Goal: Use online tool/utility: Utilize a website feature to perform a specific function

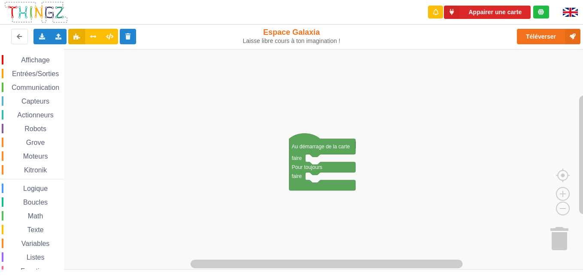
click at [24, 56] on div "Affichage" at bounding box center [33, 59] width 62 height 9
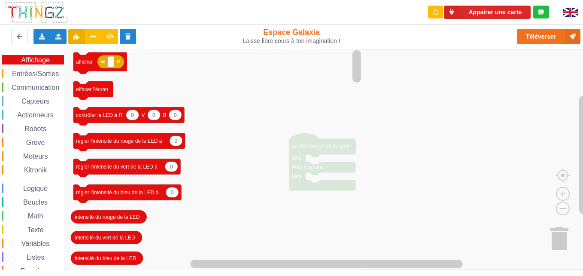
click at [44, 120] on div "Affichage Entrées/Sorties Communication Capteurs Actionneurs Robots Grove Moteu…" at bounding box center [32, 177] width 64 height 244
click at [29, 74] on span "Entrées/Sorties" at bounding box center [35, 73] width 49 height 7
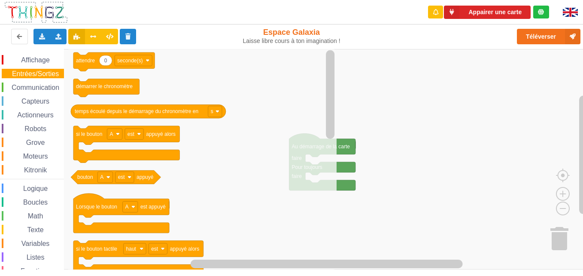
click at [29, 85] on span "Communication" at bounding box center [35, 87] width 50 height 7
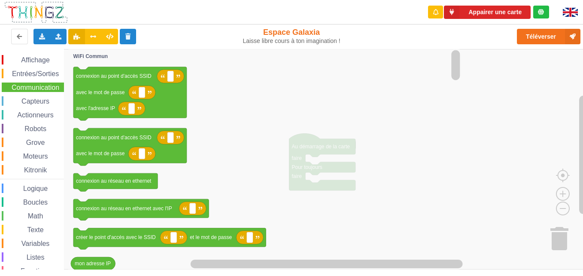
click at [25, 95] on div "Affichage Entrées/Sorties Communication Capteurs Actionneurs Robots Grove Moteu…" at bounding box center [32, 177] width 64 height 244
click at [24, 98] on span "Capteurs" at bounding box center [35, 101] width 31 height 7
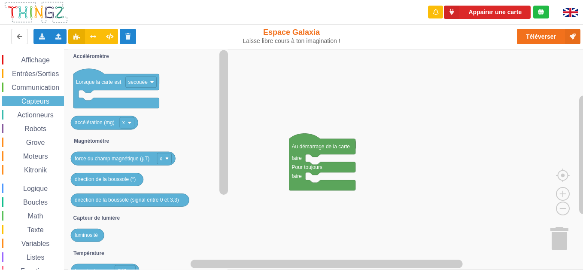
click at [18, 113] on span "Actionneurs" at bounding box center [35, 114] width 39 height 7
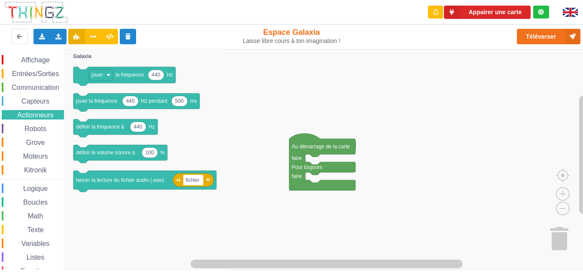
scroll to position [1, 0]
click at [27, 129] on span "Robots" at bounding box center [35, 127] width 24 height 7
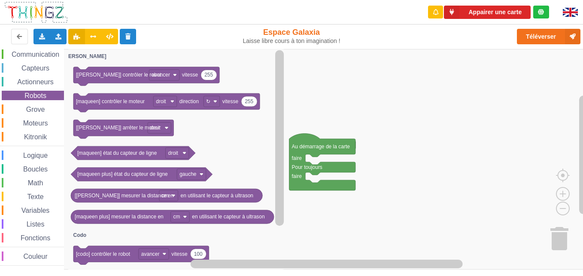
scroll to position [0, 0]
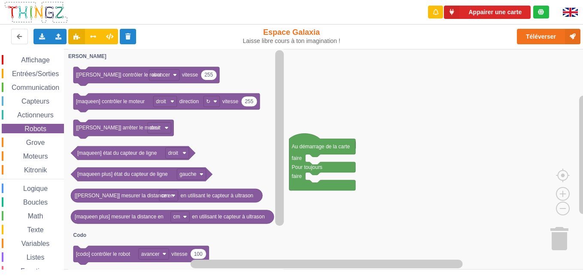
click at [27, 90] on span "Communication" at bounding box center [35, 87] width 50 height 7
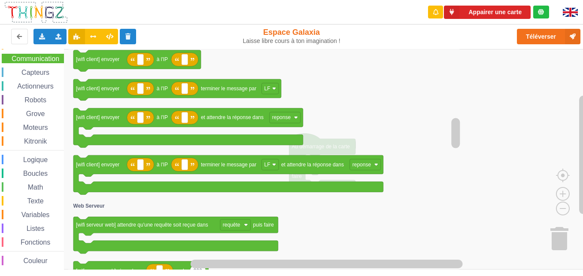
scroll to position [33, 0]
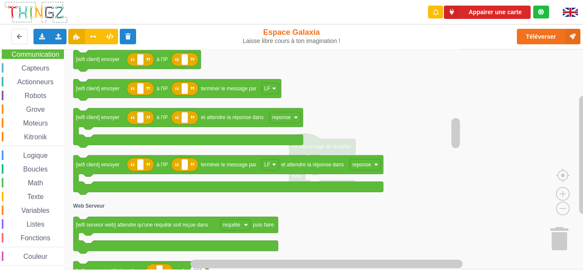
click at [42, 122] on span "Moteurs" at bounding box center [35, 122] width 27 height 7
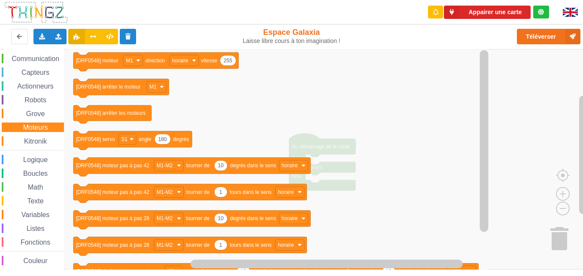
scroll to position [28, 0]
click at [42, 118] on div "Grove" at bounding box center [33, 114] width 62 height 9
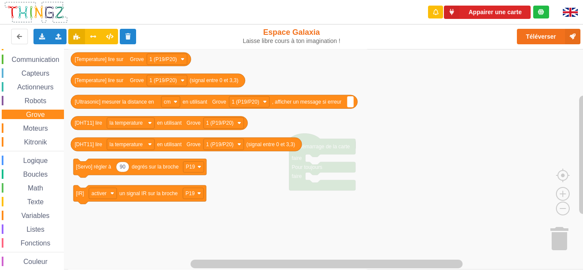
scroll to position [0, 0]
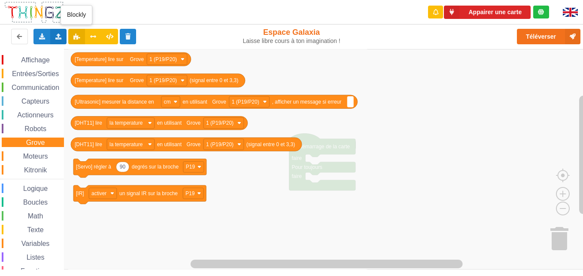
drag, startPoint x: 29, startPoint y: 59, endPoint x: 55, endPoint y: 32, distance: 38.0
click at [55, 32] on div "Appairer une carte Exporter l'assemblage de blocs Exporter l'assemblage de bloc…" at bounding box center [291, 132] width 595 height 276
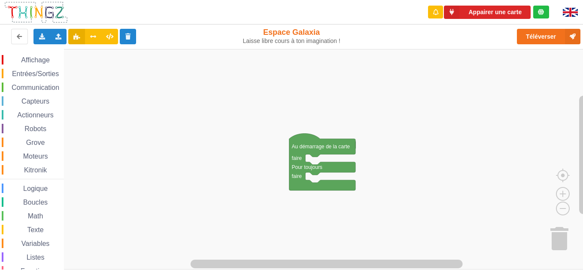
click at [489, 77] on rect "Espace de travail de Blocky" at bounding box center [294, 159] width 589 height 220
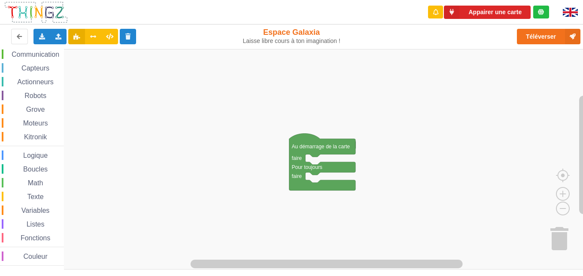
click at [37, 214] on span "Variables" at bounding box center [35, 210] width 31 height 7
click at [93, 58] on text "Créer une variable..." at bounding box center [98, 57] width 47 height 6
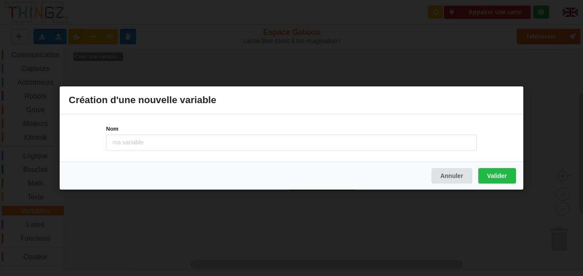
scroll to position [33, 0]
click at [448, 170] on button "Annuler" at bounding box center [452, 175] width 41 height 15
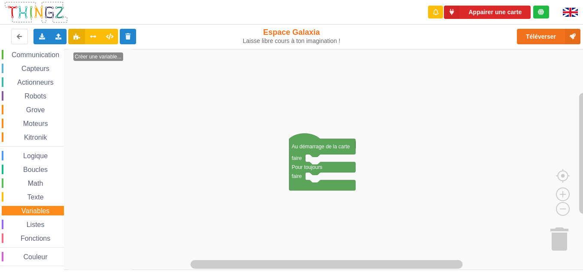
click at [53, 268] on div "Affichage Entrées/Sorties Communication Capteurs Actionneurs Robots Grove Moteu…" at bounding box center [32, 142] width 64 height 253
click at [50, 256] on div "Couleur" at bounding box center [33, 256] width 62 height 9
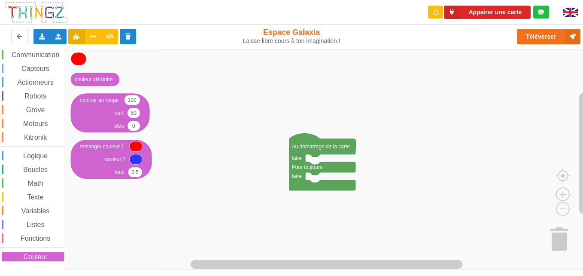
scroll to position [0, 0]
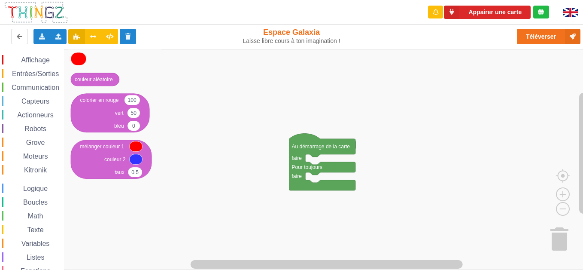
click at [46, 58] on span "Affichage" at bounding box center [35, 59] width 31 height 7
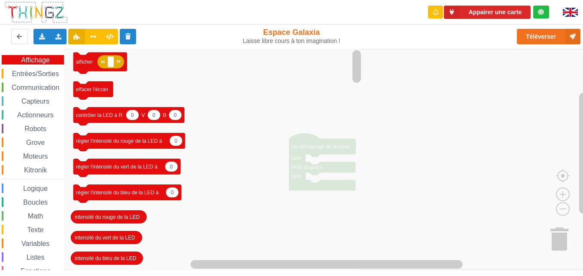
click at [35, 73] on span "Entrées/Sorties" at bounding box center [35, 73] width 49 height 7
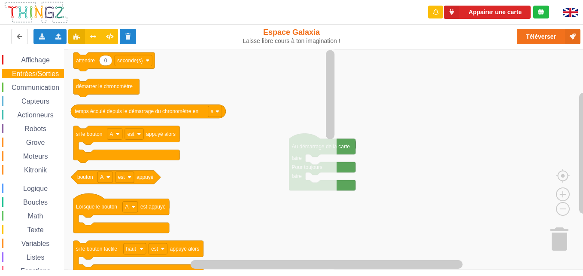
click at [41, 83] on div "Communication" at bounding box center [33, 86] width 62 height 9
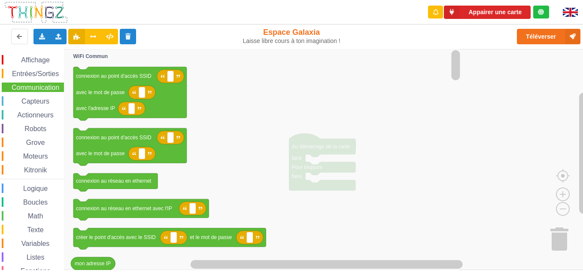
click at [42, 105] on div "Capteurs" at bounding box center [33, 100] width 62 height 9
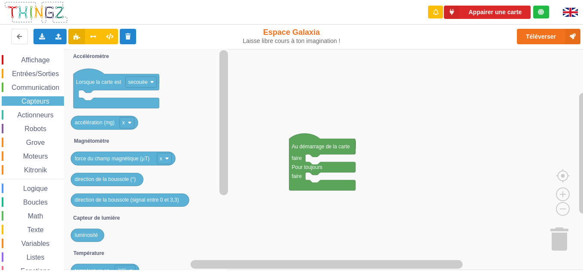
scroll to position [33, 0]
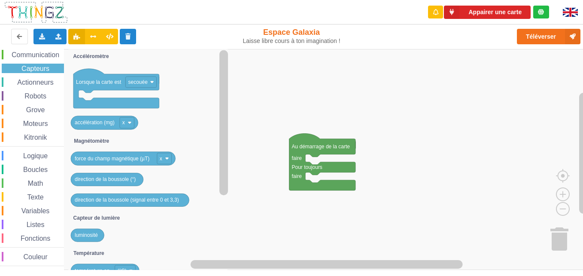
click at [39, 194] on span "Texte" at bounding box center [35, 196] width 19 height 7
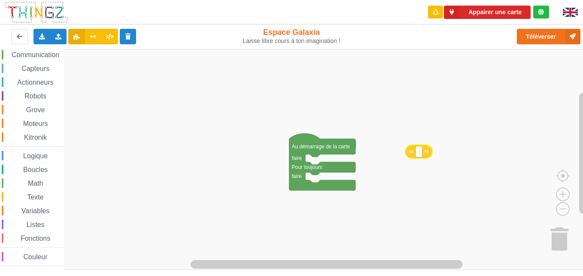
click at [438, 155] on div "Affichage Entrées/Sorties Communication Capteurs Actionneurs Robots Grove Moteu…" at bounding box center [294, 159] width 589 height 221
click at [431, 154] on text "Espace de travail de Blocky" at bounding box center [430, 152] width 1 height 6
type input "technoa5"
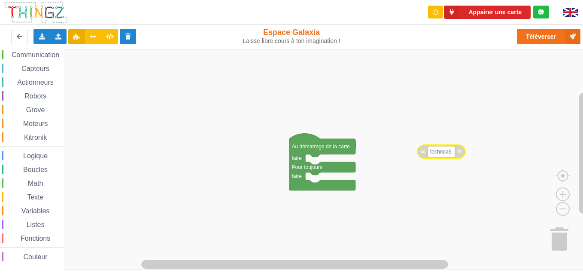
drag, startPoint x: 21, startPoint y: 159, endPoint x: 43, endPoint y: 179, distance: 30.1
click at [43, 179] on div "Affichage Entrées/Sorties Communication Capteurs Actionneurs Robots Grove Moteu…" at bounding box center [32, 144] width 64 height 244
click at [41, 193] on div "Texte" at bounding box center [33, 196] width 62 height 9
click at [445, 172] on div "Affichage Entrées/Sorties Communication Capteurs Actionneurs Robots Grove Moteu…" at bounding box center [294, 159] width 589 height 221
click at [441, 172] on text "Espace de travail de Blocky" at bounding box center [439, 172] width 1 height 6
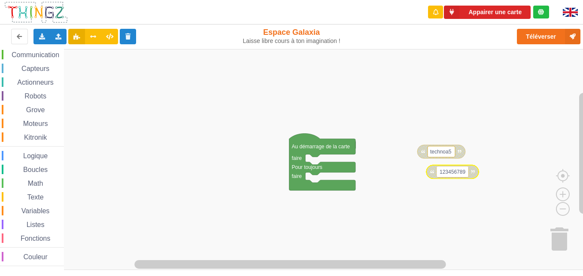
type input "1234567890"
click at [441, 187] on rect "Espace de travail de Blocky" at bounding box center [294, 159] width 589 height 221
click at [31, 192] on div "Texte" at bounding box center [33, 196] width 62 height 9
click at [445, 212] on rect "Espace de travail de Blocky" at bounding box center [294, 159] width 589 height 221
click at [38, 57] on span "Communication" at bounding box center [35, 54] width 50 height 7
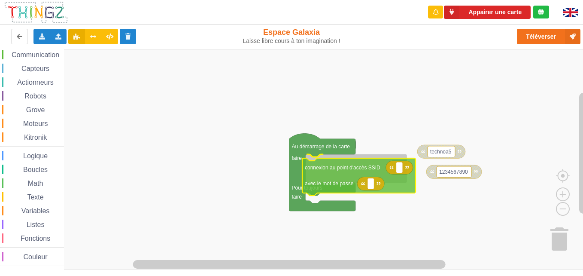
click at [318, 183] on div "Affichage Entrées/Sorties Communication Capteurs Actionneurs Robots Grove Moteu…" at bounding box center [294, 159] width 589 height 221
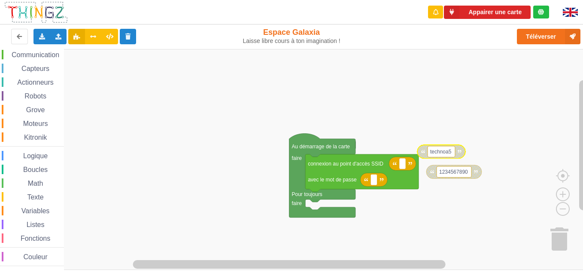
click at [443, 151] on text "technoa5" at bounding box center [440, 152] width 21 height 6
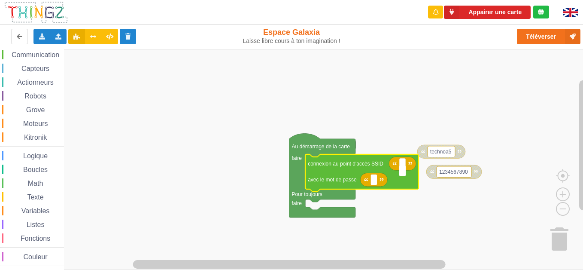
type input "technoa5"
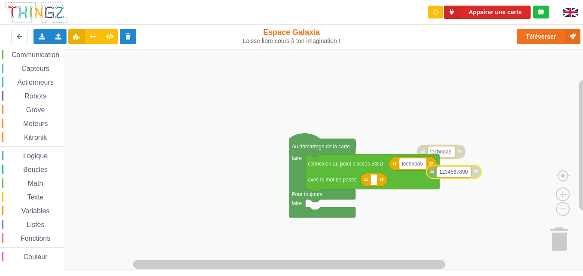
click at [464, 171] on text "1234567890" at bounding box center [453, 172] width 29 height 6
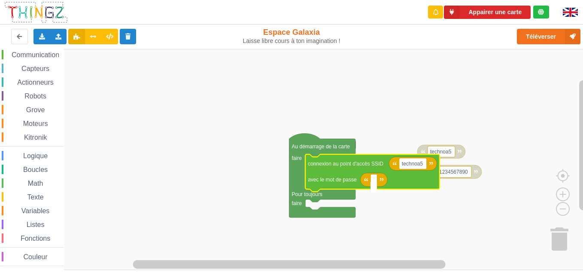
type input "1234567890"
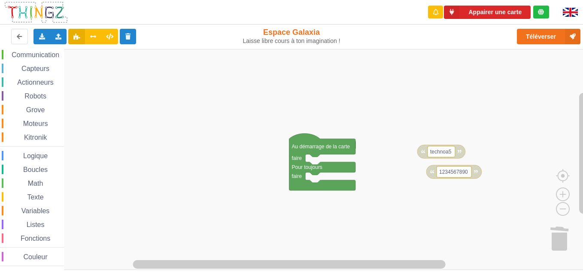
click at [29, 54] on span "Communication" at bounding box center [35, 54] width 50 height 7
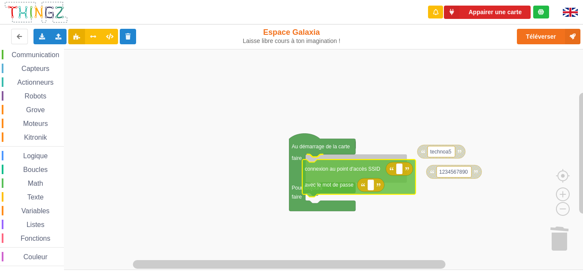
click at [324, 175] on div "Affichage Entrées/Sorties Communication Capteurs Actionneurs Robots Grove Moteu…" at bounding box center [294, 159] width 589 height 221
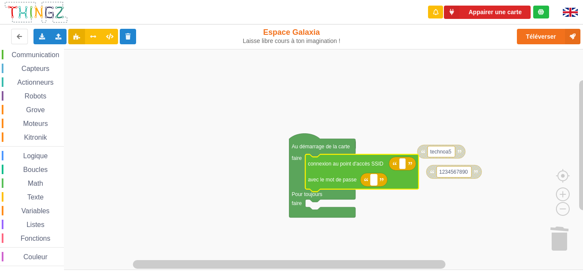
click at [376, 178] on rect "Espace de travail de Blocky" at bounding box center [374, 179] width 6 height 11
type input "1234567890"
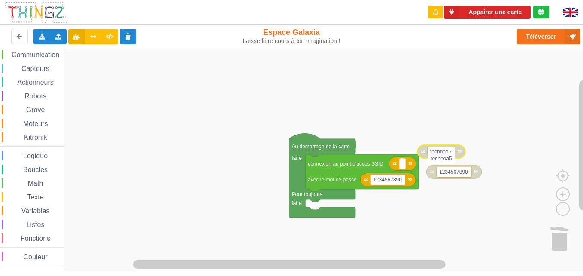
click at [441, 155] on input "technoa5" at bounding box center [441, 158] width 27 height 11
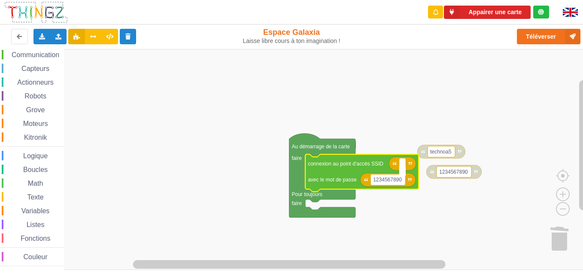
type input "technoa5"
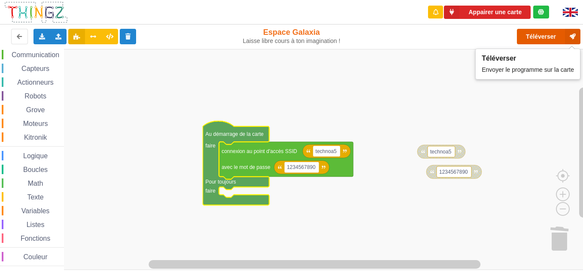
click at [543, 43] on button "Téléverser" at bounding box center [549, 36] width 64 height 15
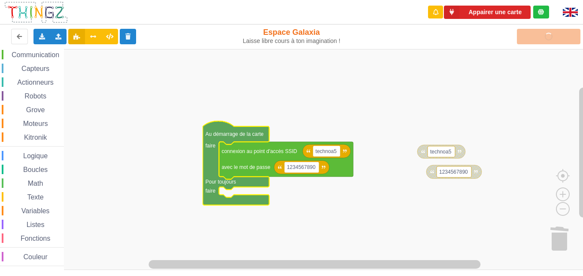
click at [45, 56] on span "Communication" at bounding box center [35, 54] width 50 height 7
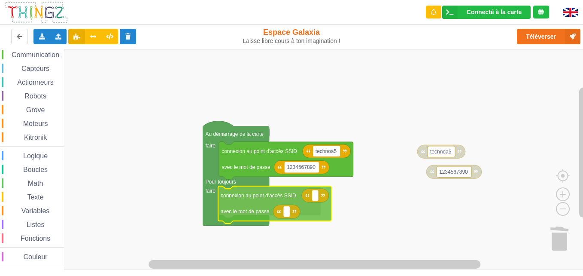
click at [257, 196] on div "Affichage Entrées/Sorties Communication Capteurs Actionneurs Robots Grove Moteu…" at bounding box center [294, 159] width 589 height 221
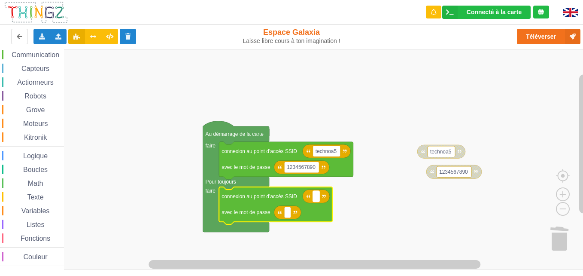
click at [316, 201] on rect "Espace de travail de Blocky" at bounding box center [316, 196] width 6 height 11
